Goal: Complete application form

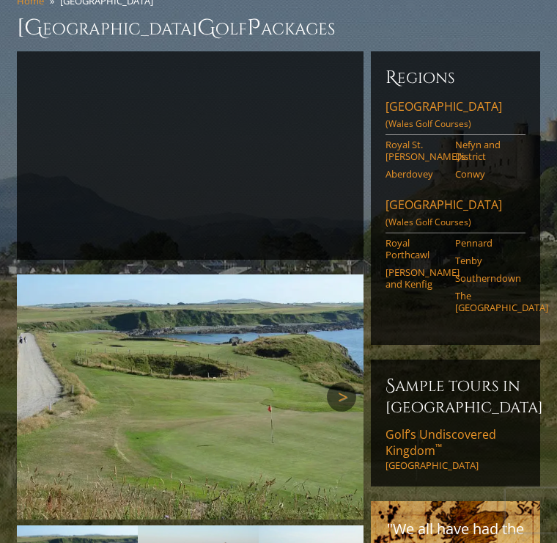
scroll to position [179, 0]
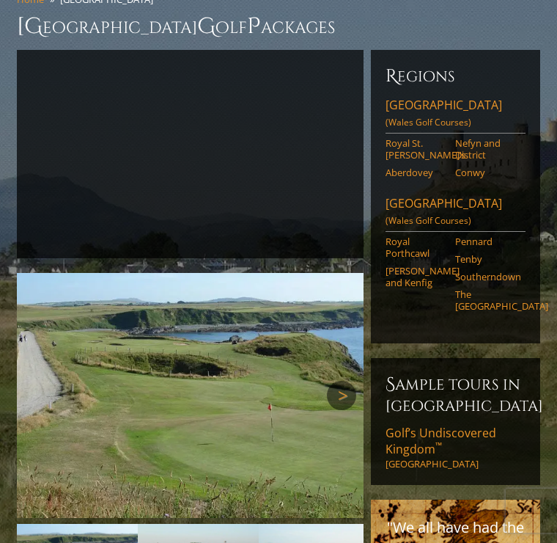
click at [476, 253] on link "Tenby" at bounding box center [485, 259] width 61 height 12
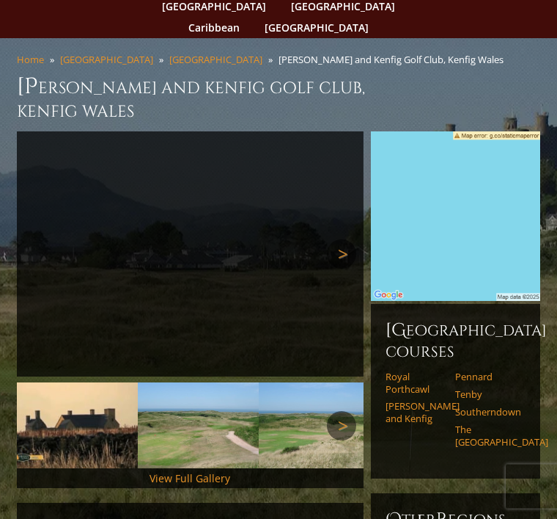
scroll to position [119, 0]
click at [397, 370] on link "Royal Porthcawl" at bounding box center [416, 382] width 61 height 24
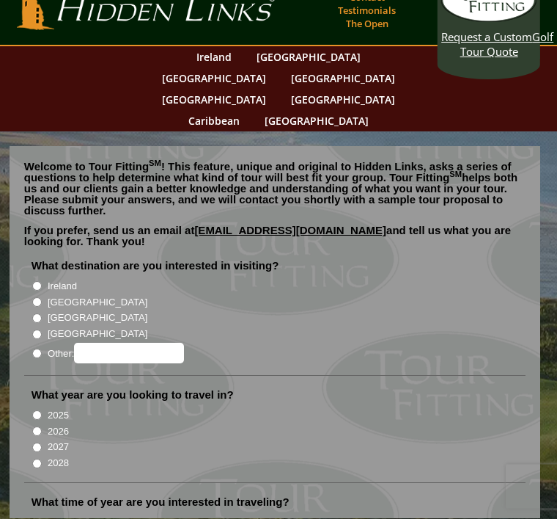
scroll to position [26, 0]
click at [38, 313] on input "[GEOGRAPHIC_DATA]" at bounding box center [37, 318] width 10 height 10
radio input "true"
click at [42, 313] on input "[GEOGRAPHIC_DATA]" at bounding box center [37, 318] width 10 height 10
click at [42, 297] on input "[GEOGRAPHIC_DATA]" at bounding box center [37, 302] width 10 height 10
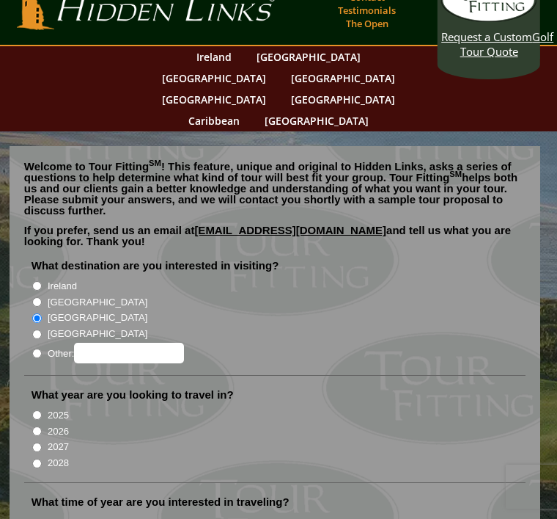
radio input "true"
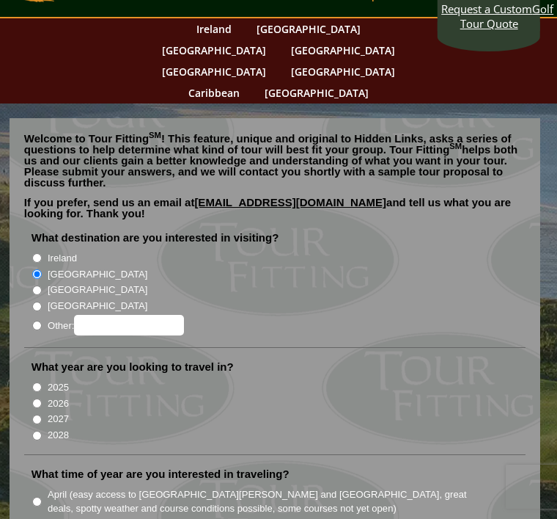
scroll to position [54, 0]
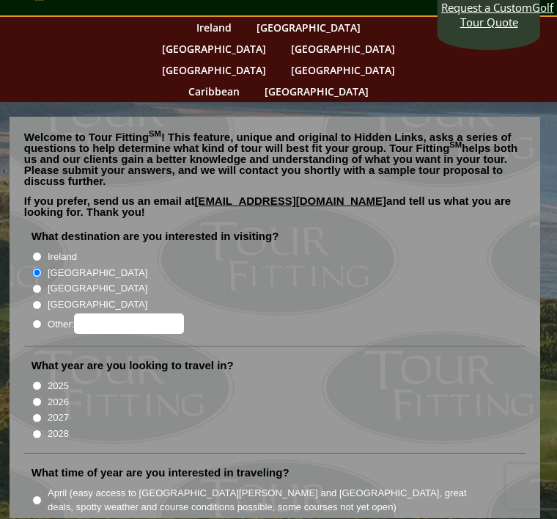
click at [42, 397] on input "2026" at bounding box center [37, 402] width 10 height 10
radio input "true"
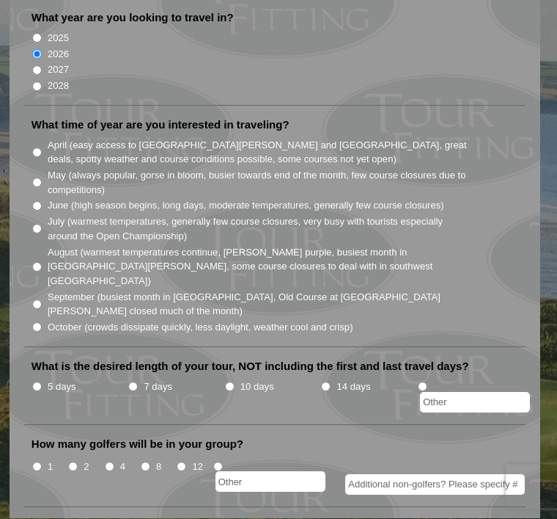
scroll to position [403, 0]
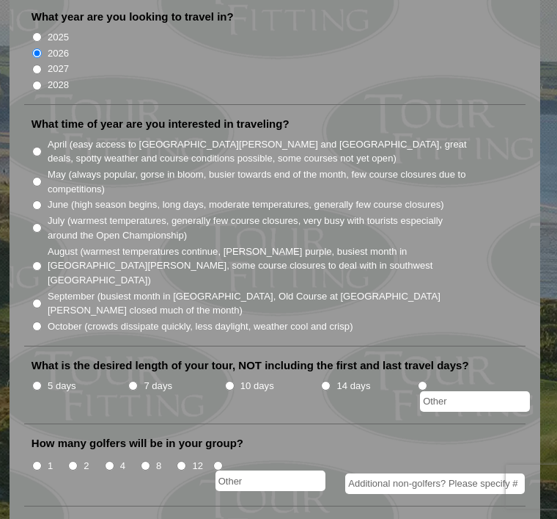
click at [76, 461] on input "2" at bounding box center [73, 466] width 10 height 10
radio input "true"
click at [42, 381] on input "5 days" at bounding box center [37, 386] width 10 height 10
radio input "true"
click at [34, 261] on input "August (warmest temperatures continue, heather bright purple, busiest month in …" at bounding box center [37, 266] width 10 height 10
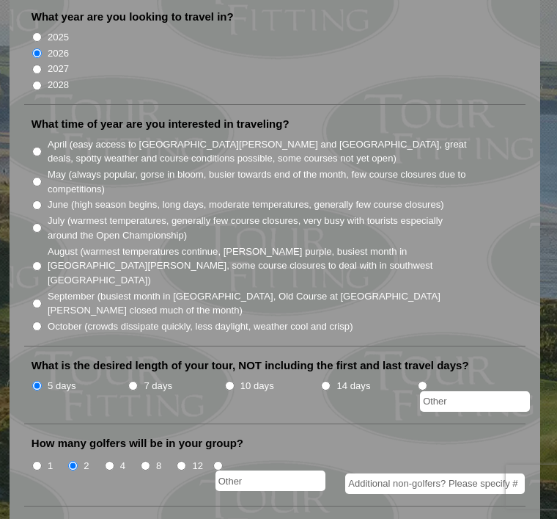
radio input "true"
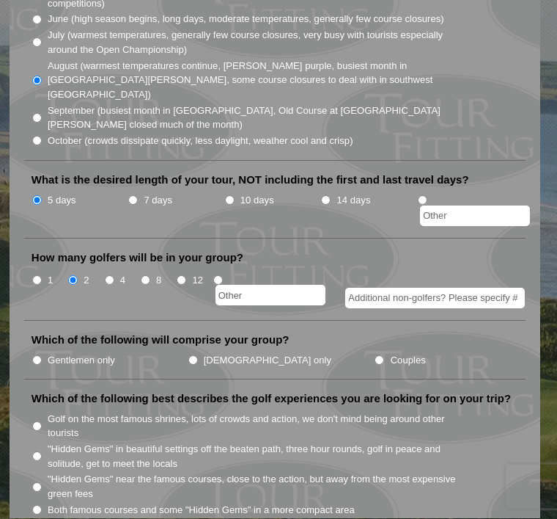
scroll to position [589, 0]
click at [374, 351] on li "Couples" at bounding box center [452, 359] width 156 height 16
click at [375, 355] on input "Couples" at bounding box center [380, 360] width 10 height 10
radio input "true"
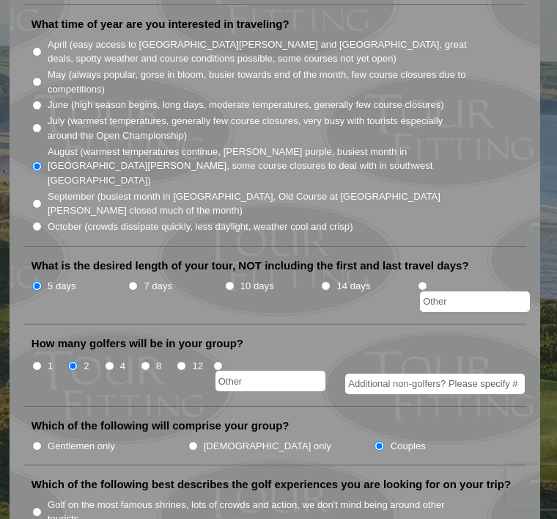
scroll to position [463, 0]
